Goal: Task Accomplishment & Management: Manage account settings

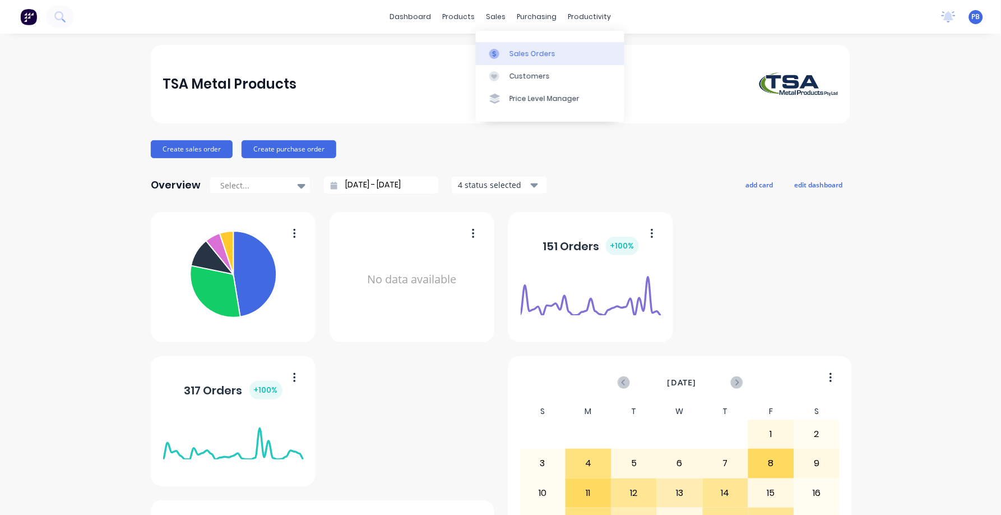
click at [521, 49] on div "Sales Orders" at bounding box center [533, 54] width 46 height 10
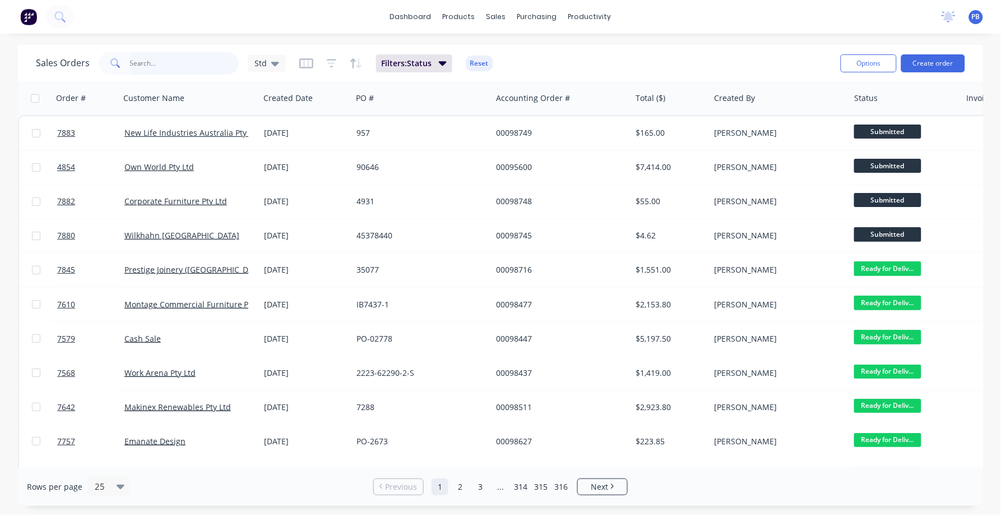
click at [157, 58] on input "text" at bounding box center [184, 63] width 109 height 22
type input "96223"
click at [147, 60] on input "96223" at bounding box center [184, 63] width 109 height 22
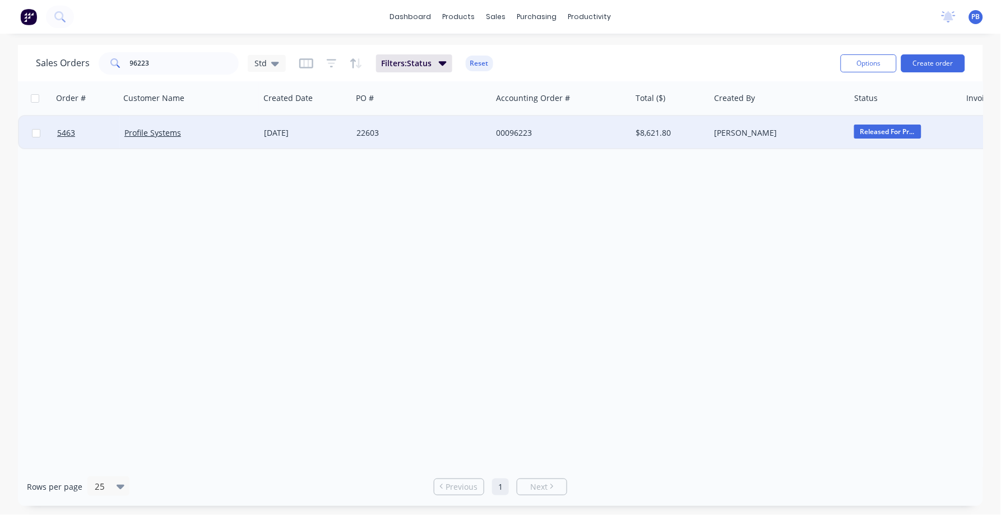
click at [526, 131] on div "00096223" at bounding box center [558, 132] width 124 height 11
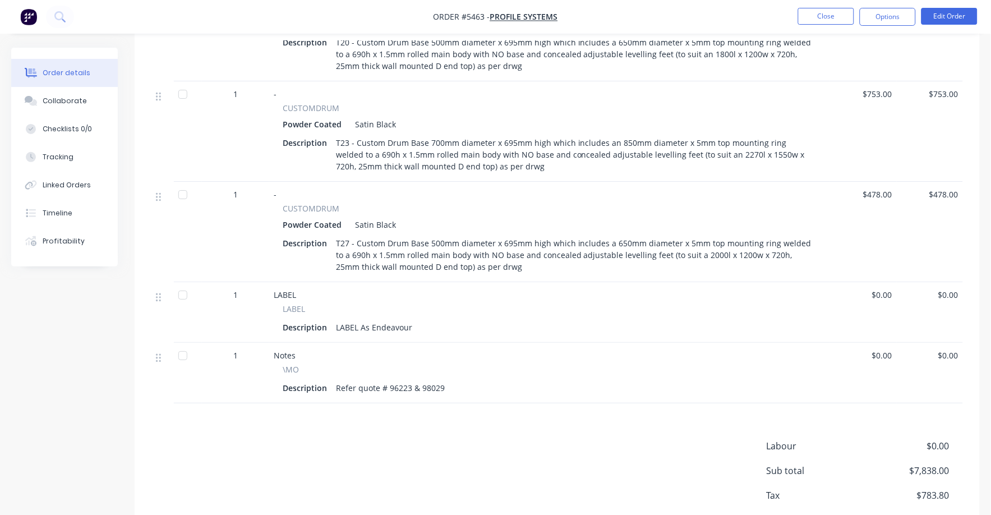
scroll to position [1073, 0]
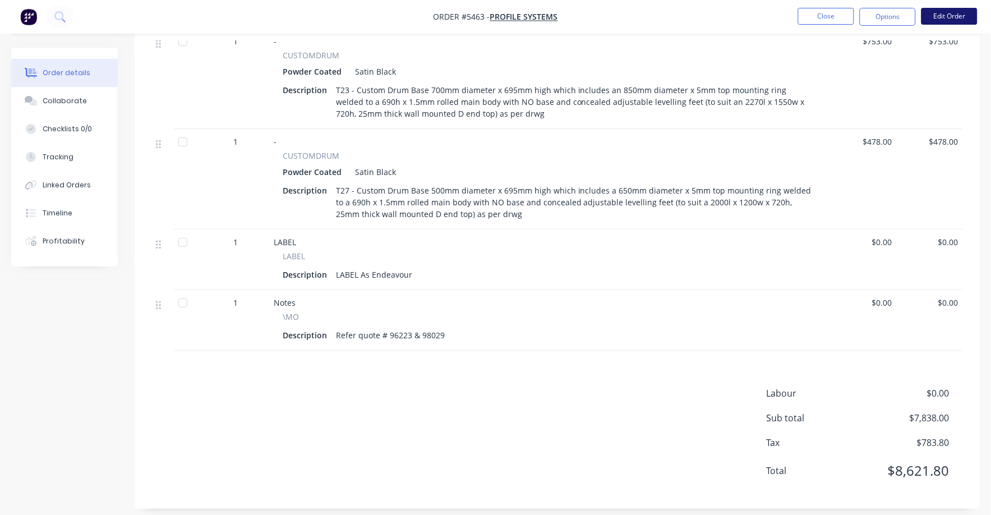
click at [956, 15] on button "Edit Order" at bounding box center [949, 16] width 56 height 17
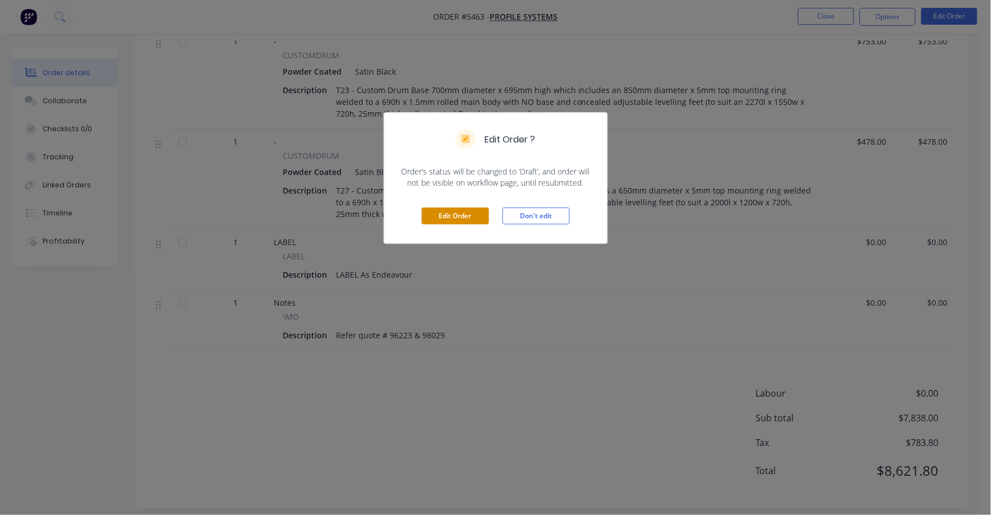
click at [480, 211] on button "Edit Order" at bounding box center [455, 215] width 67 height 17
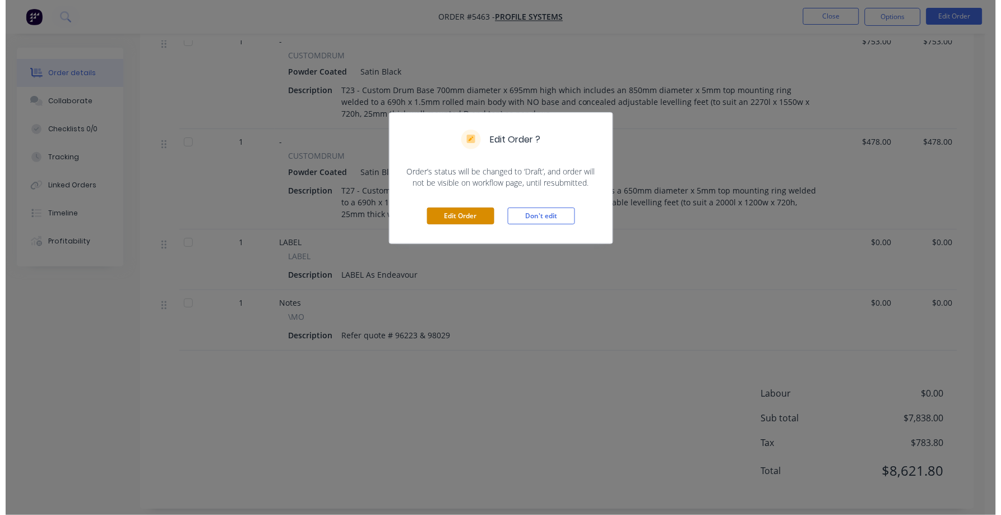
scroll to position [0, 0]
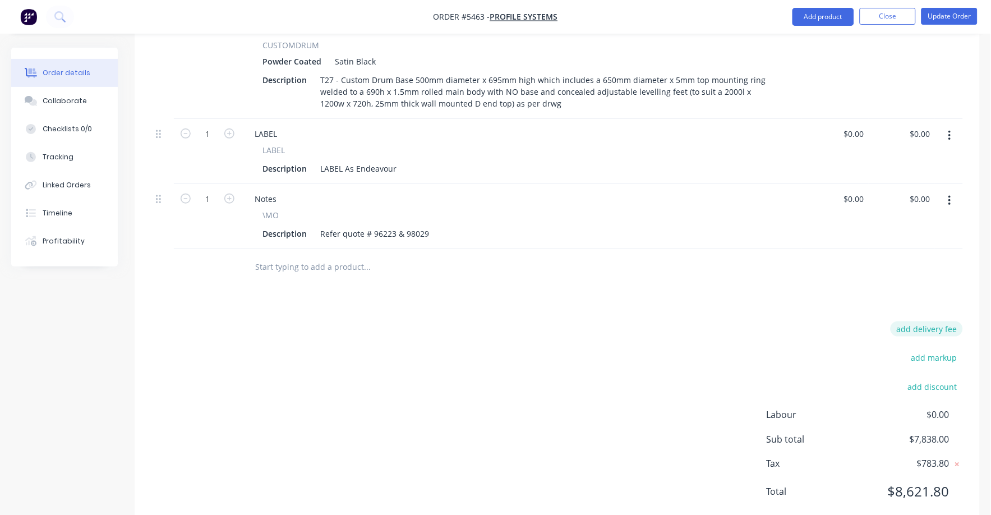
click at [936, 321] on button "add delivery fee" at bounding box center [926, 328] width 72 height 15
type input "50"
click input "submit" at bounding box center [0, 0] width 0 height 0
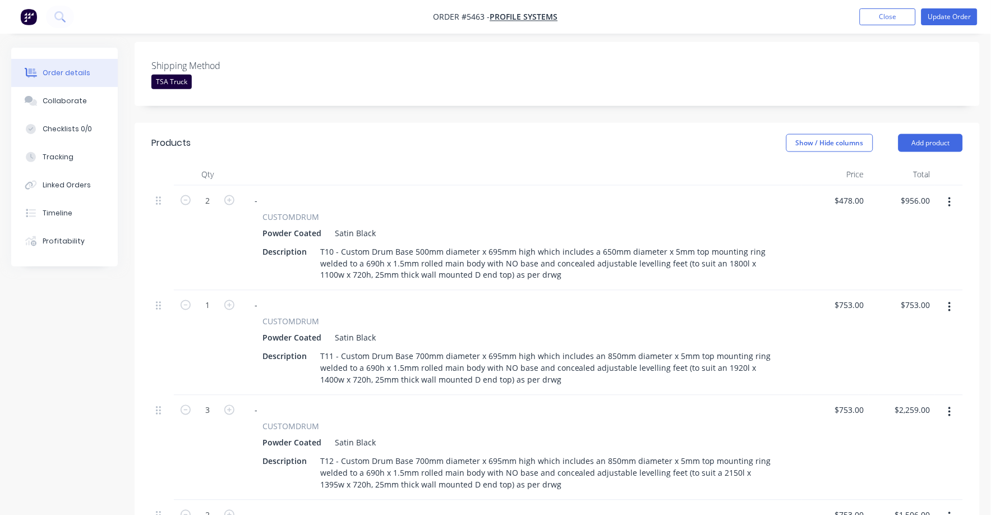
scroll to position [0, 0]
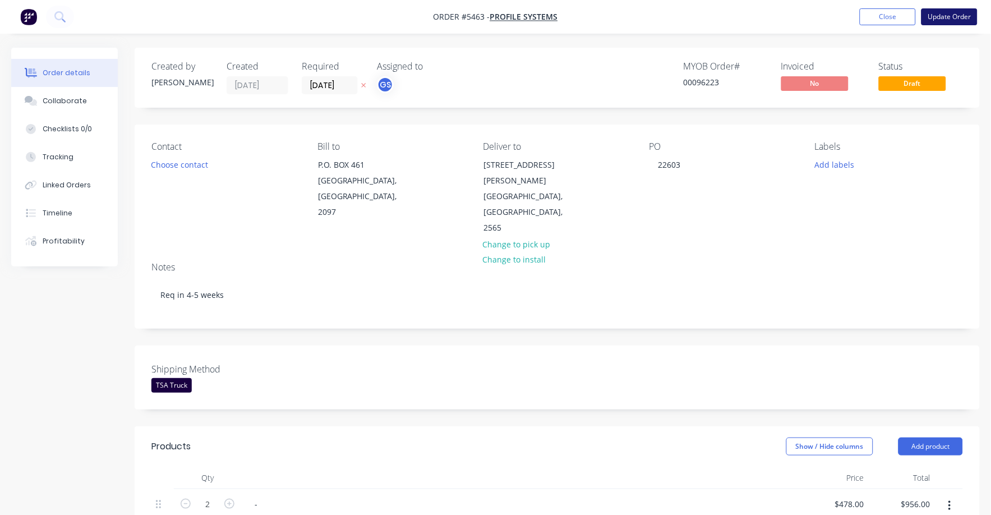
click at [952, 12] on button "Update Order" at bounding box center [949, 16] width 56 height 17
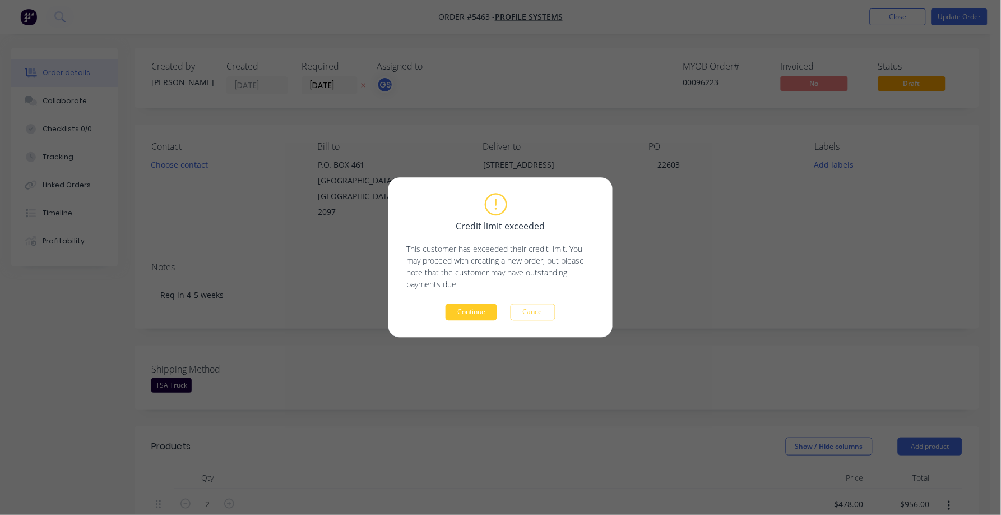
click at [474, 314] on button "Continue" at bounding box center [472, 312] width 52 height 17
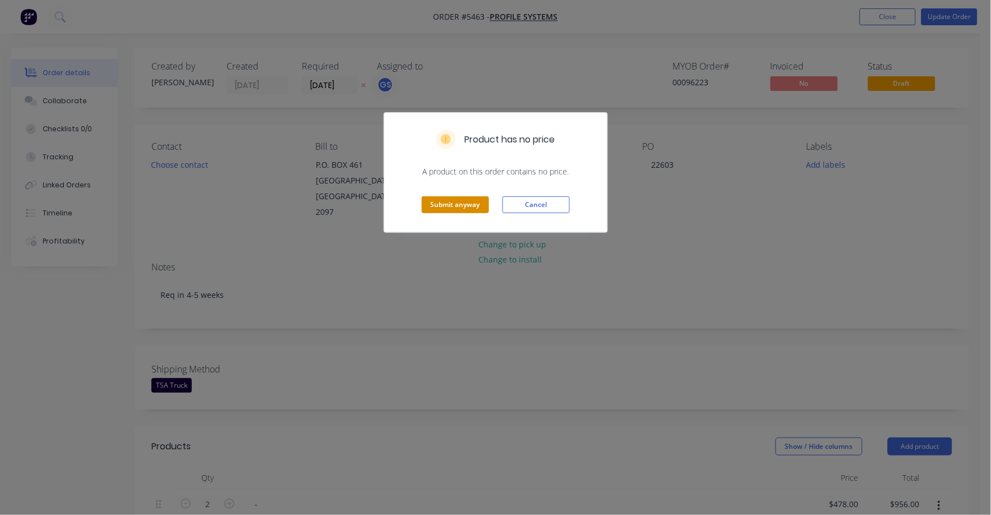
click at [454, 201] on button "Submit anyway" at bounding box center [455, 204] width 67 height 17
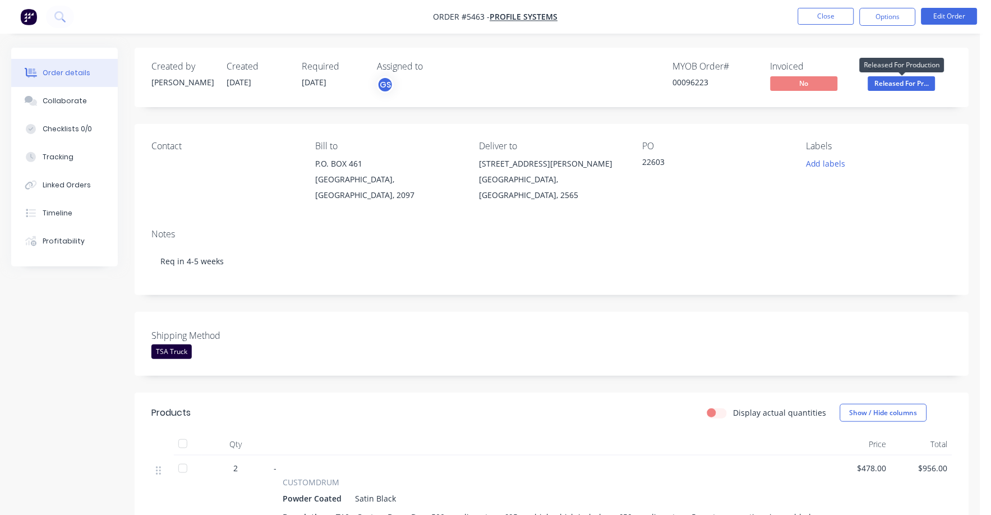
click at [897, 83] on span "Released For Pr..." at bounding box center [901, 83] width 67 height 14
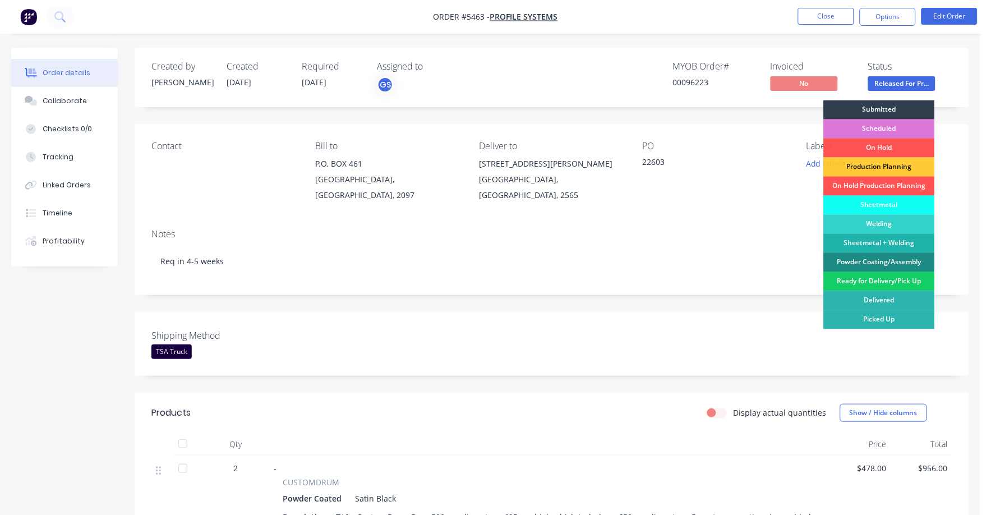
click at [864, 276] on div "Ready for Delivery/Pick Up" at bounding box center [879, 281] width 111 height 19
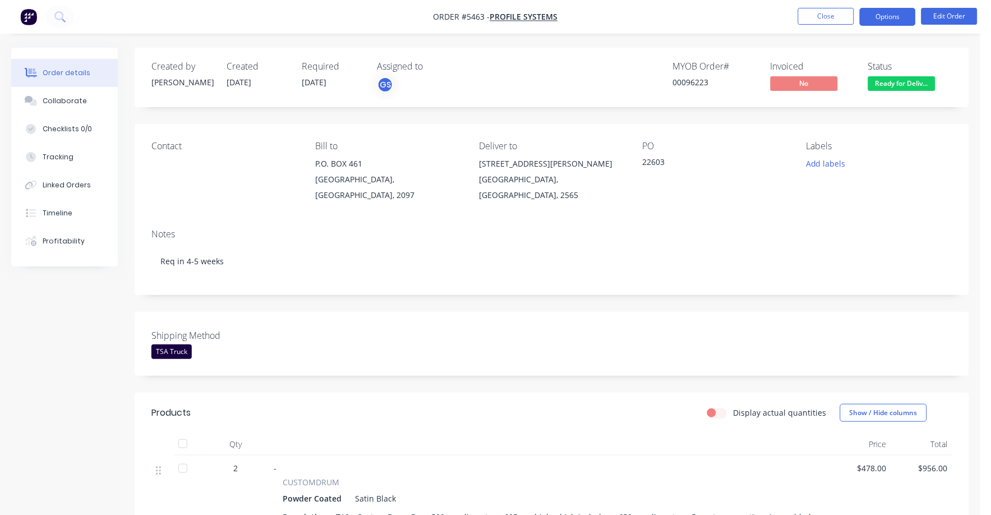
click at [891, 17] on button "Options" at bounding box center [887, 17] width 56 height 18
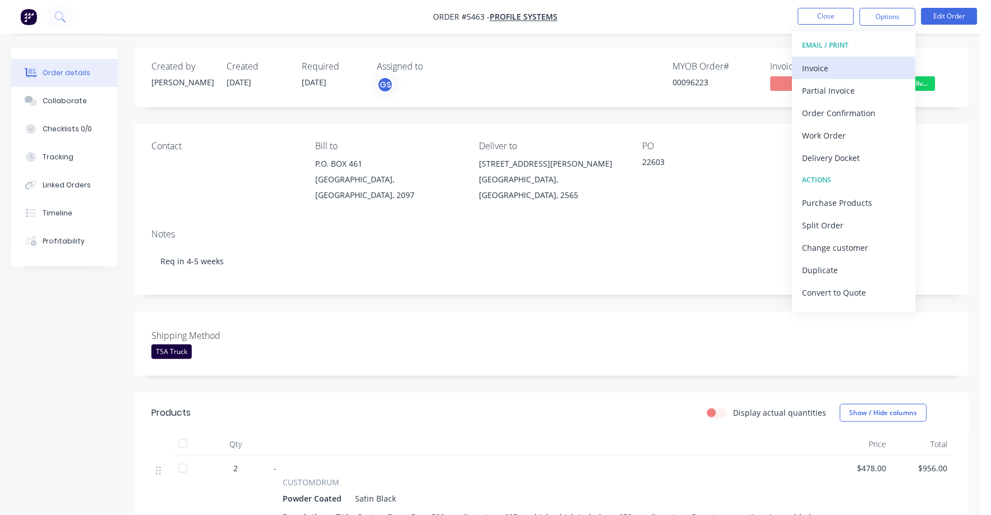
click at [818, 61] on div "Invoice" at bounding box center [853, 68] width 103 height 16
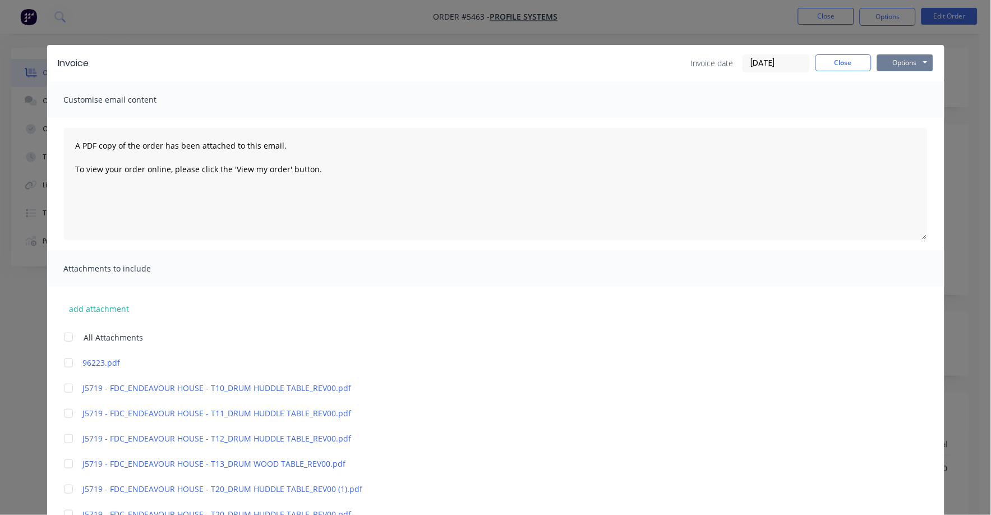
click at [893, 61] on button "Options" at bounding box center [905, 62] width 56 height 17
click at [895, 94] on button "Print" at bounding box center [913, 101] width 72 height 19
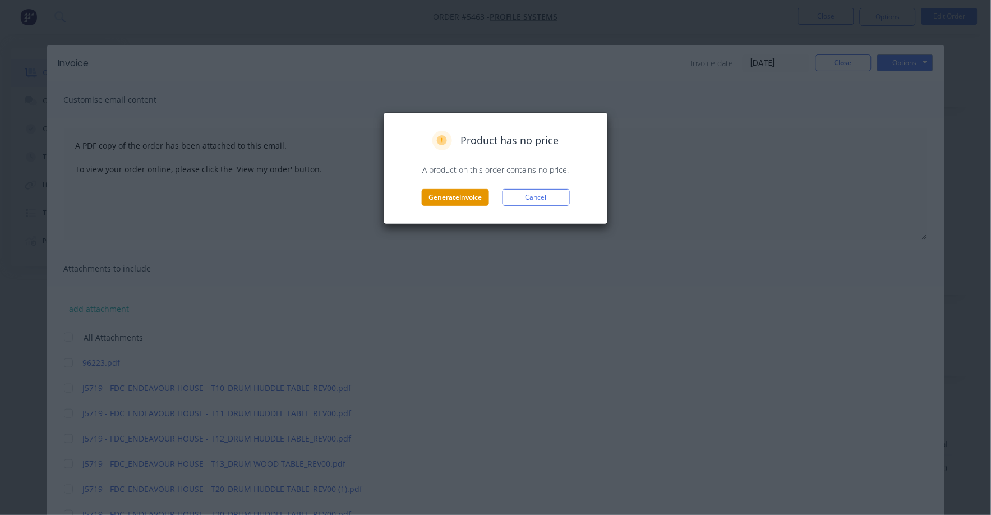
click at [446, 198] on button "Generate invoice" at bounding box center [455, 197] width 67 height 17
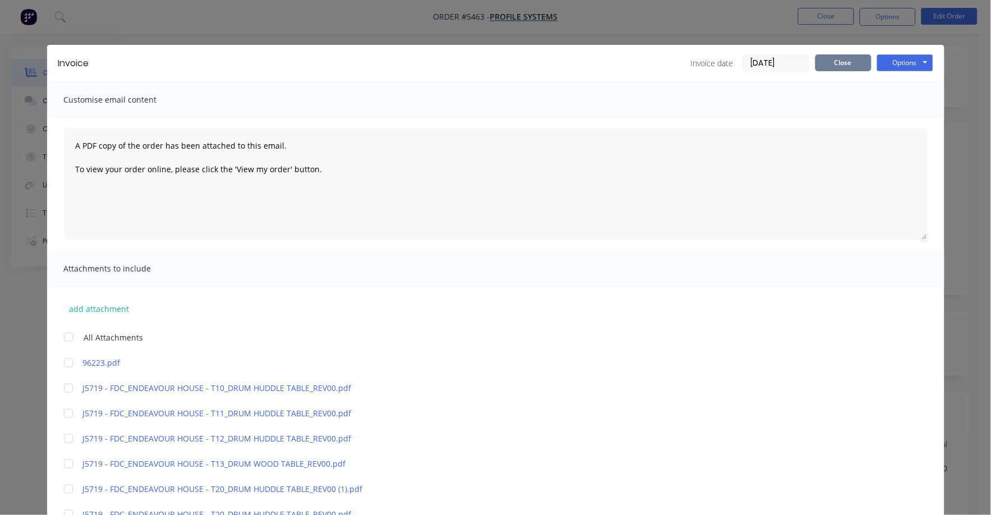
click at [836, 61] on button "Close" at bounding box center [843, 62] width 56 height 17
